Goal: Transaction & Acquisition: Subscribe to service/newsletter

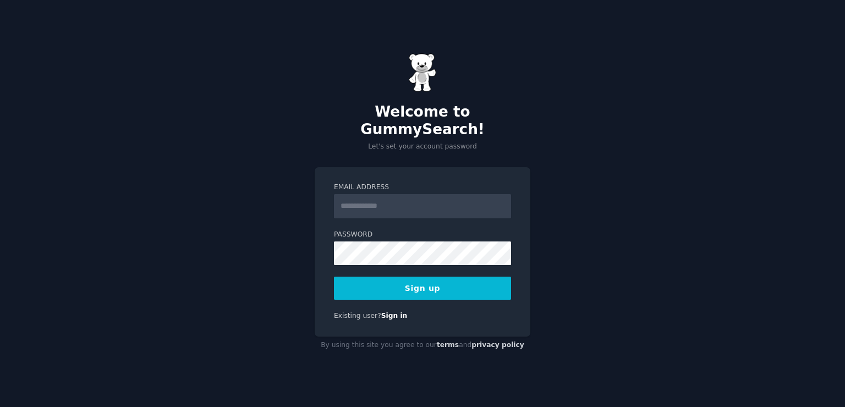
click at [357, 204] on input "Email Address" at bounding box center [422, 206] width 177 height 24
type input "**********"
click at [334, 277] on button "Sign up" at bounding box center [422, 288] width 177 height 23
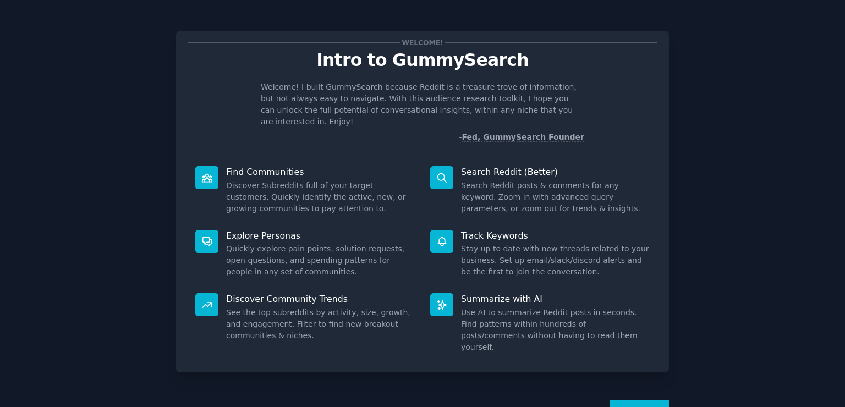
click at [638, 400] on button "Next" at bounding box center [639, 413] width 59 height 27
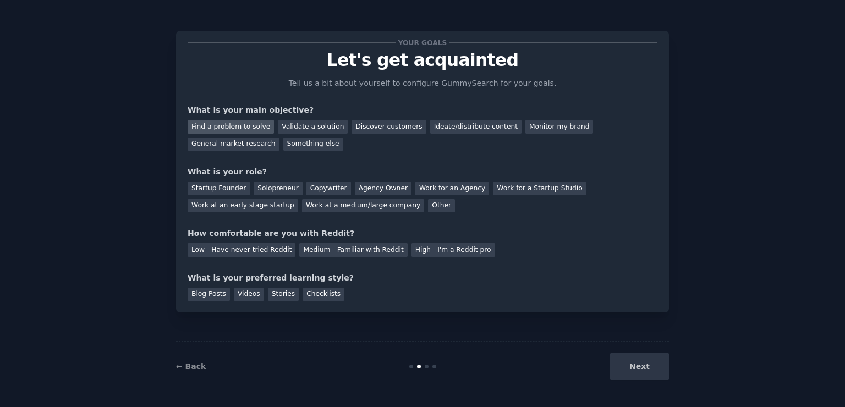
click at [241, 128] on div "Find a problem to solve" at bounding box center [231, 127] width 86 height 14
click at [271, 186] on div "Solopreneur" at bounding box center [278, 189] width 48 height 14
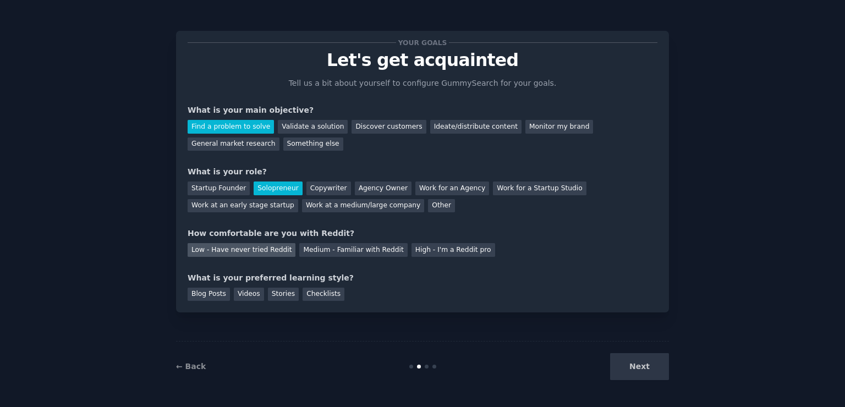
click at [248, 255] on div "Low - Have never tried Reddit" at bounding box center [242, 250] width 108 height 14
click at [234, 302] on div "Your goals Let's get acquainted Tell us a bit about yourself to configure Gummy…" at bounding box center [422, 172] width 493 height 282
click at [236, 300] on div "Videos" at bounding box center [249, 295] width 30 height 14
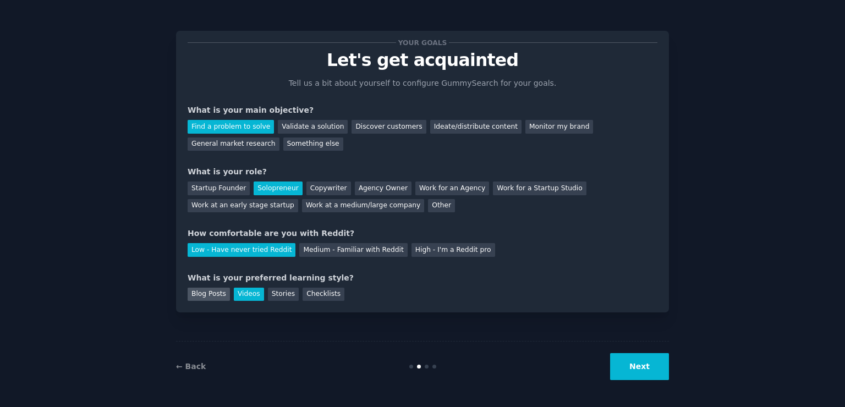
click at [219, 299] on div "Blog Posts" at bounding box center [209, 295] width 42 height 14
click at [241, 295] on div "Videos" at bounding box center [249, 295] width 30 height 14
click at [638, 359] on button "Next" at bounding box center [639, 366] width 59 height 27
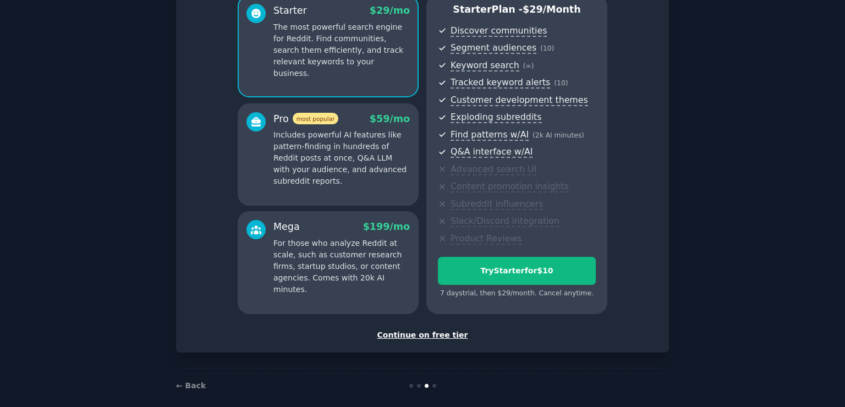
scroll to position [99, 0]
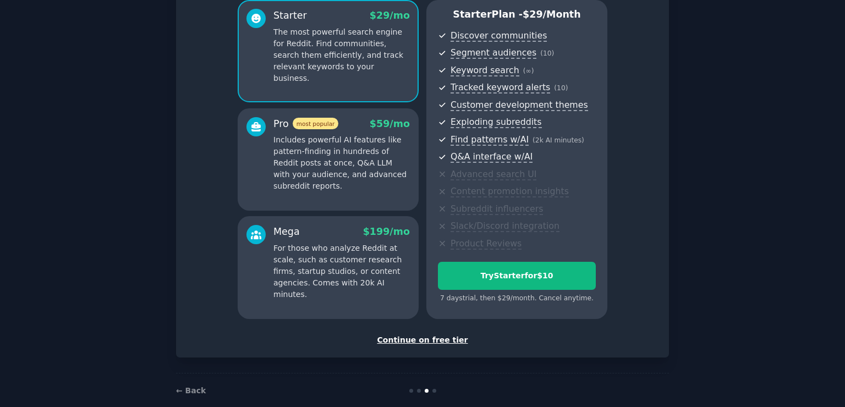
click at [438, 343] on div "Continue on free tier" at bounding box center [423, 341] width 470 height 12
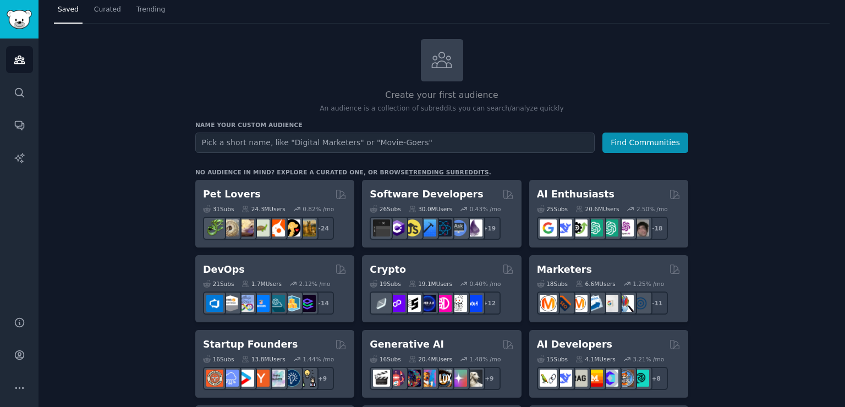
scroll to position [15, 0]
